Goal: Find specific page/section: Find specific page/section

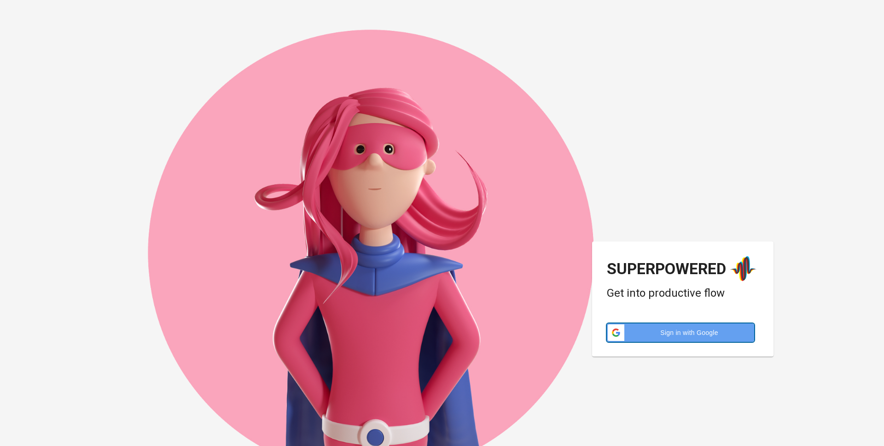
click at [706, 334] on span "Sign in with Google" at bounding box center [689, 332] width 119 height 9
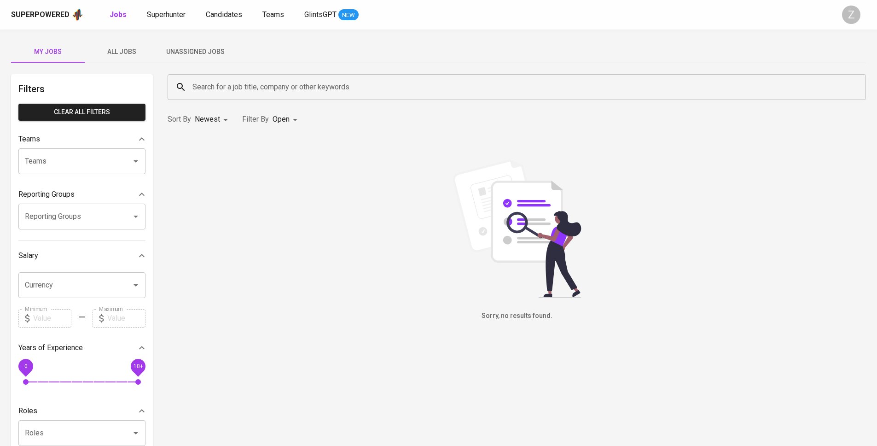
click at [119, 49] on span "All Jobs" at bounding box center [121, 52] width 63 height 12
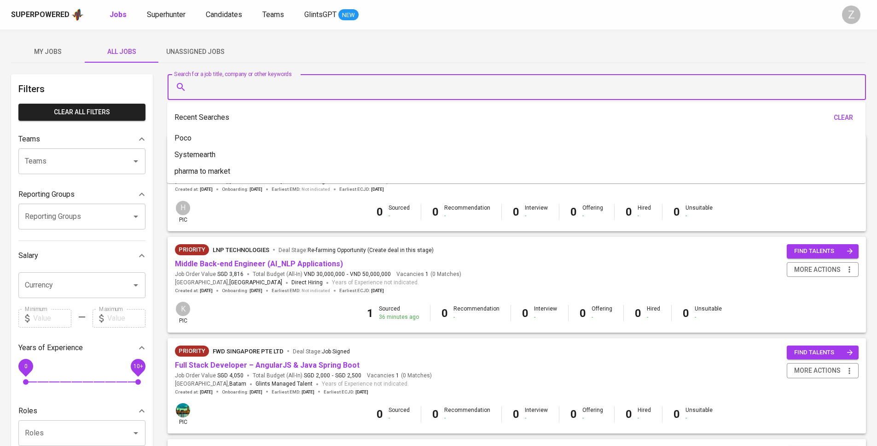
click at [262, 84] on input "Search for a job title, company or other keywords" at bounding box center [519, 86] width 658 height 17
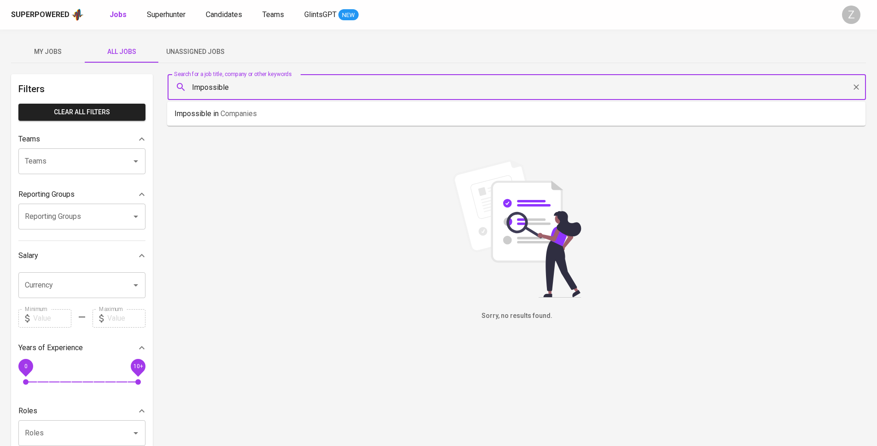
click at [224, 88] on input "Impossible" at bounding box center [519, 86] width 658 height 17
click at [224, 87] on input "Impossible" at bounding box center [519, 86] width 658 height 17
paste input "MPOSSIBLE MARKETING SERVICES PTE. LTD."
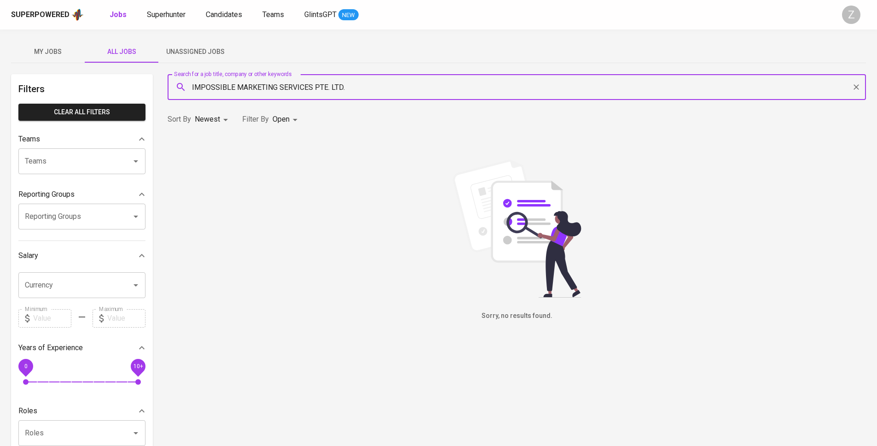
type input "IMPOSSIBLE MARKETING SERVICES PTE. LTD."
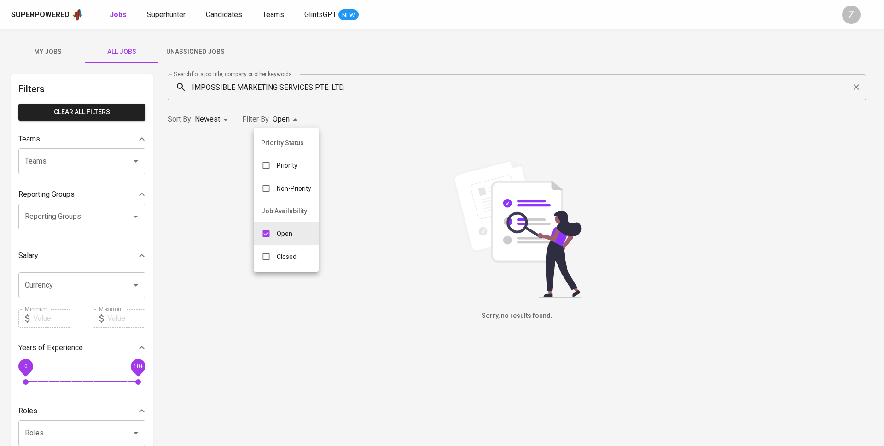
click at [294, 121] on body "Superpowered Jobs Superhunter Candidates Teams GlintsGPT NEW Z My Jobs All Jobs…" at bounding box center [442, 314] width 884 height 628
click at [301, 254] on div "Closed" at bounding box center [279, 256] width 50 height 17
type input "OPEN,CLOSE"
checkbox input "true"
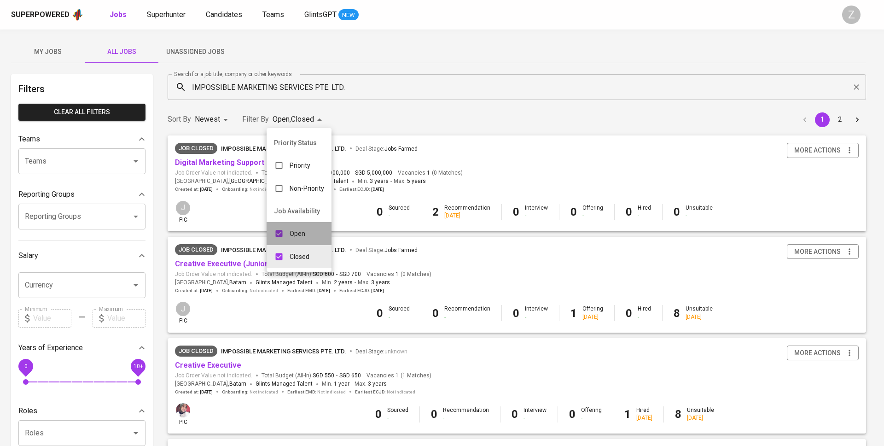
click at [300, 234] on p "Open" at bounding box center [298, 233] width 16 height 9
type input "CLOSE"
checkbox input "false"
click at [584, 113] on div at bounding box center [442, 223] width 884 height 446
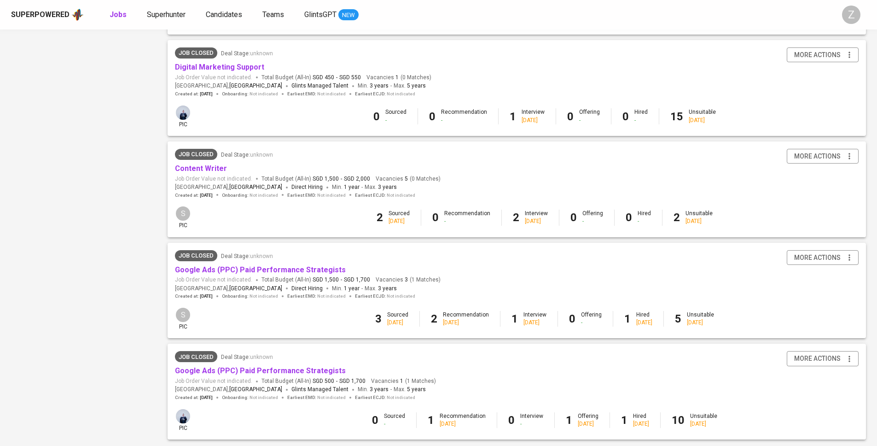
scroll to position [757, 0]
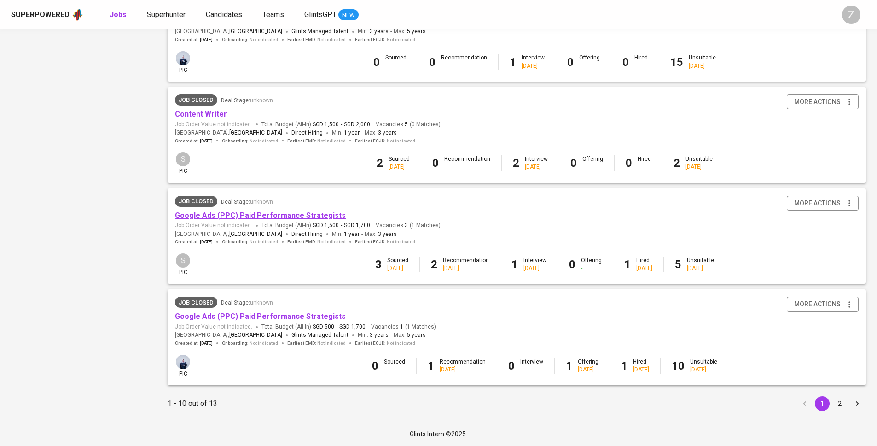
click at [303, 213] on link "Google Ads (PPC) Paid Performance Strategists" at bounding box center [260, 215] width 171 height 9
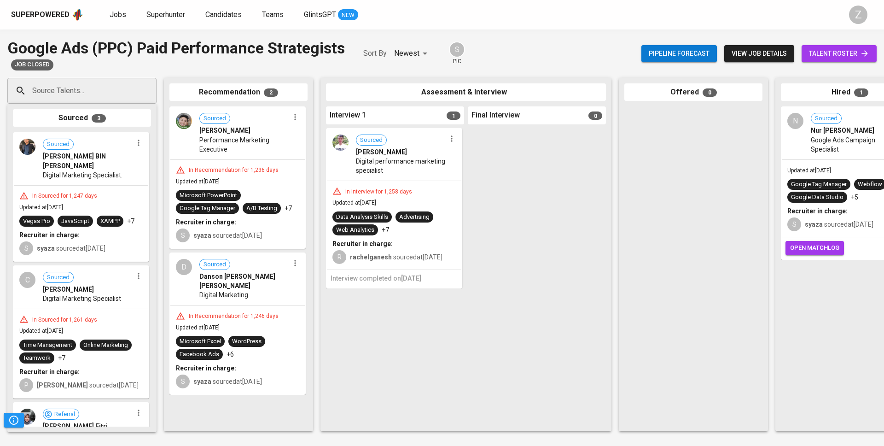
scroll to position [0, 212]
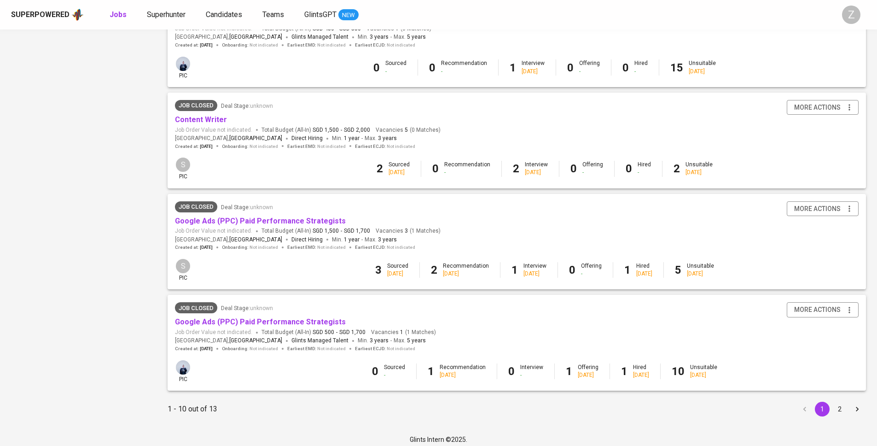
scroll to position [747, 0]
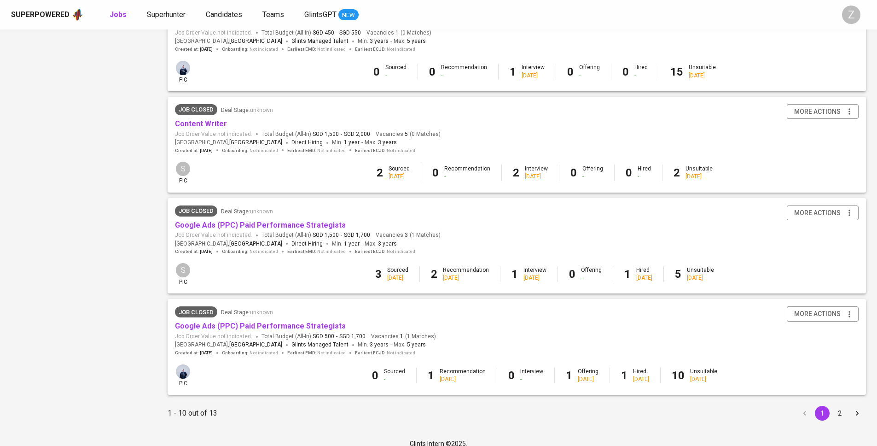
click at [488, 258] on div "Job Closed Deal Stage : unknown Google Ads (PPC) Paid Performance Strategists J…" at bounding box center [517, 230] width 698 height 64
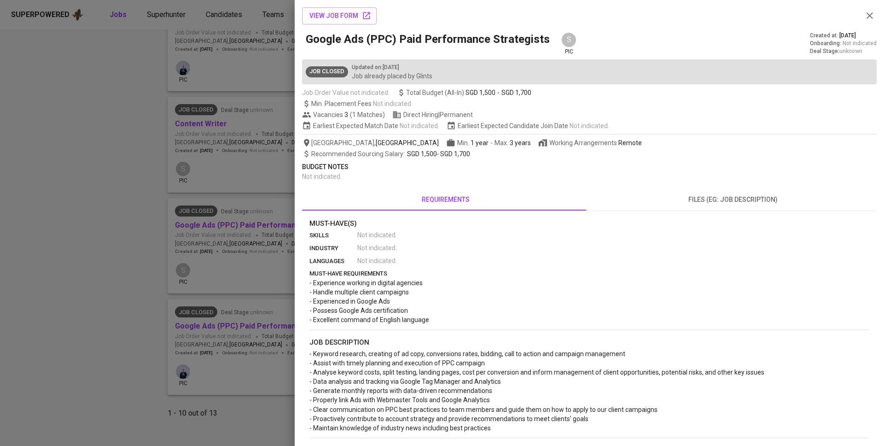
click at [225, 191] on div at bounding box center [442, 223] width 884 height 446
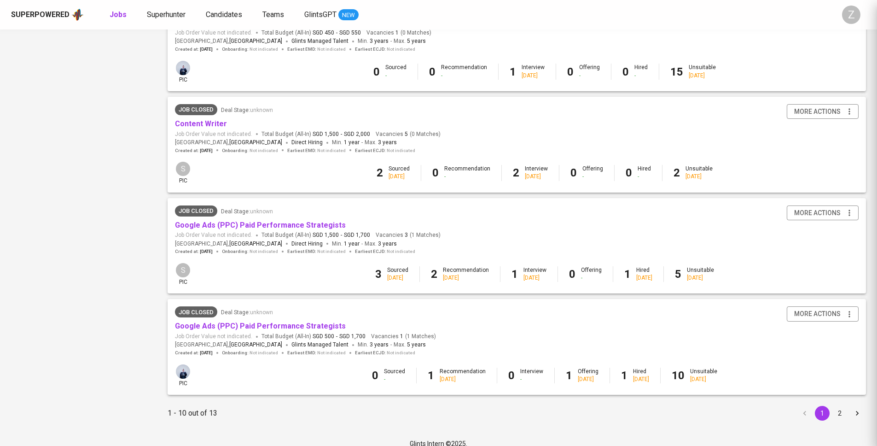
click at [244, 229] on div "Job Closed Deal Stage : unknown Google Ads (PPC) Paid Performance Strategists J…" at bounding box center [308, 230] width 266 height 50
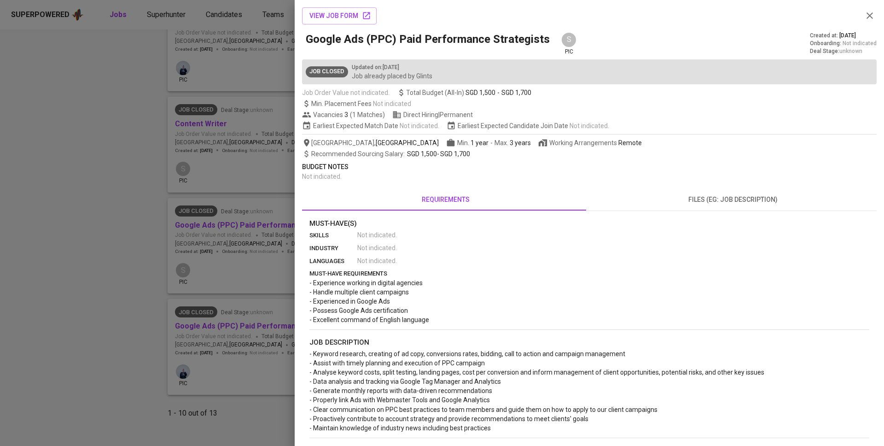
click at [242, 224] on div at bounding box center [442, 223] width 884 height 446
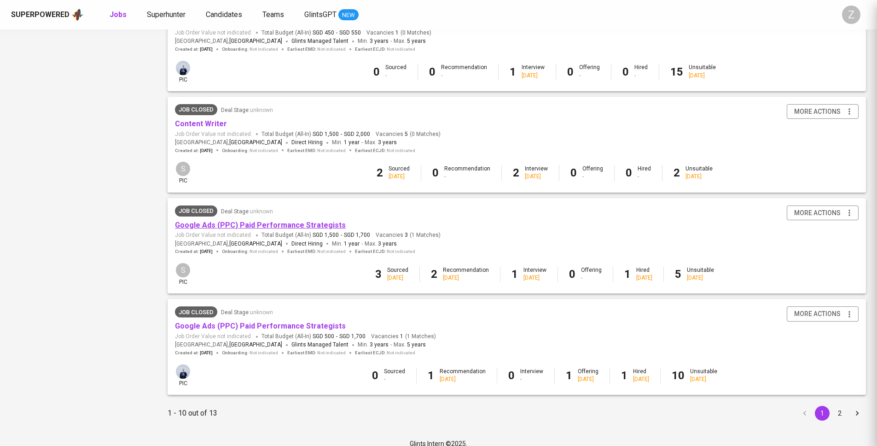
click at [239, 223] on link "Google Ads (PPC) Paid Performance Strategists" at bounding box center [260, 224] width 171 height 9
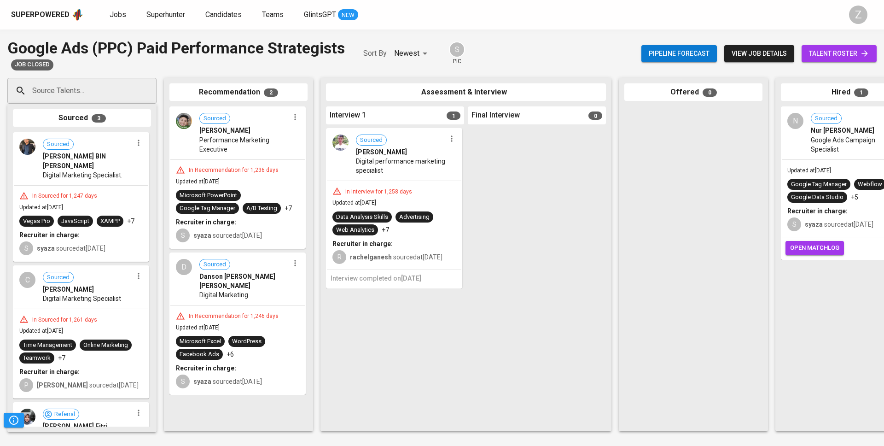
scroll to position [0, 93]
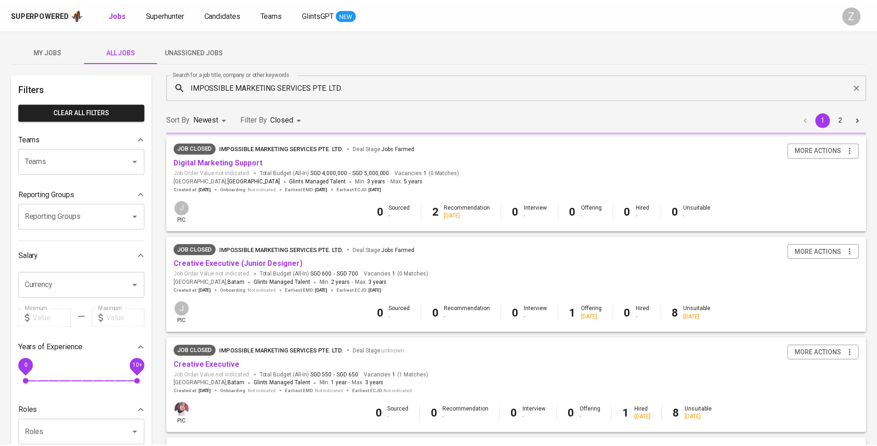
scroll to position [747, 0]
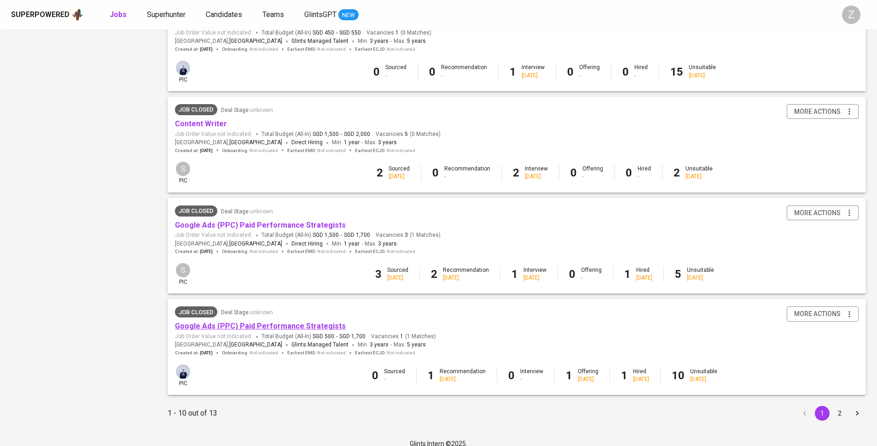
click at [272, 324] on link "Google Ads (PPC) Paid Performance Strategists" at bounding box center [260, 325] width 171 height 9
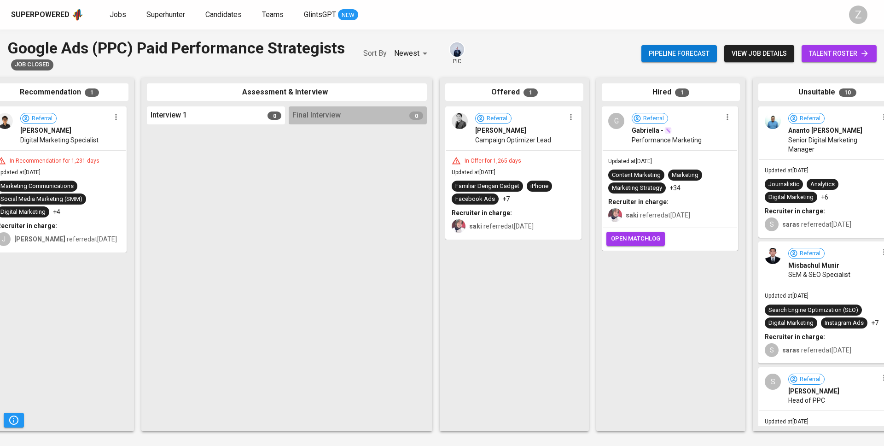
scroll to position [0, 183]
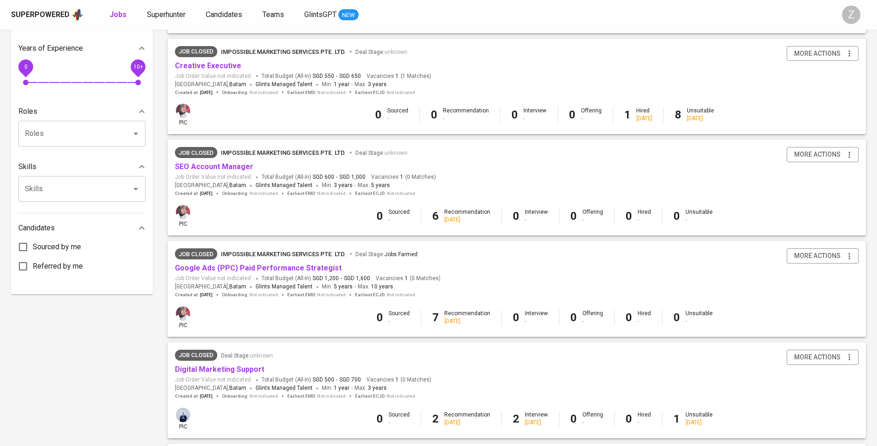
scroll to position [264, 0]
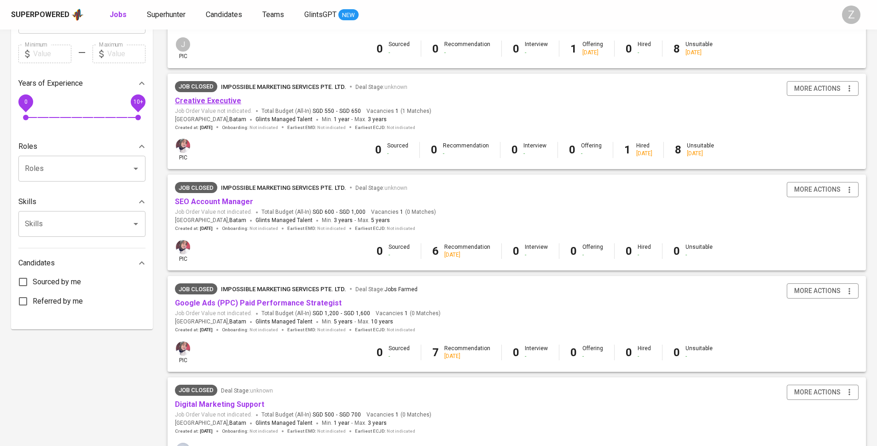
click at [215, 104] on link "Creative Executive" at bounding box center [208, 100] width 66 height 9
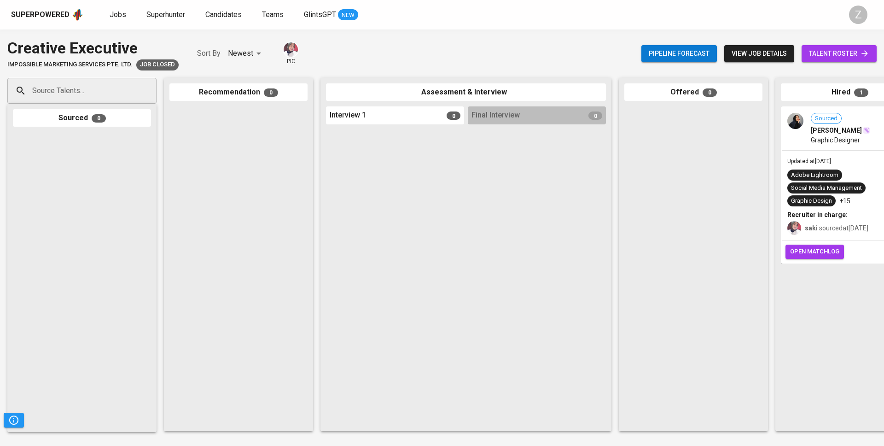
scroll to position [0, 166]
